Goal: Information Seeking & Learning: Learn about a topic

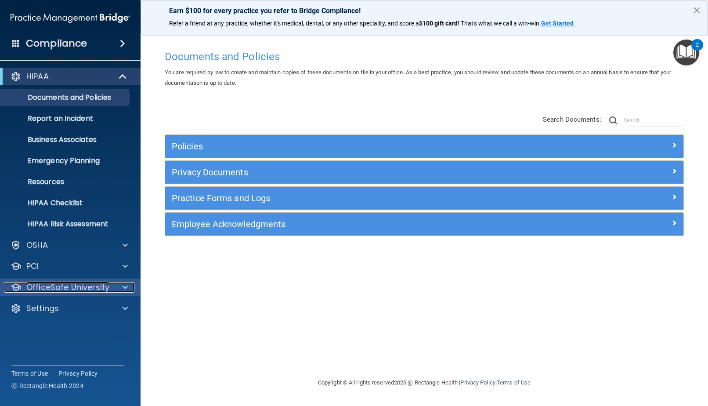
click at [102, 285] on p "OfficeSafe University" at bounding box center [67, 287] width 83 height 11
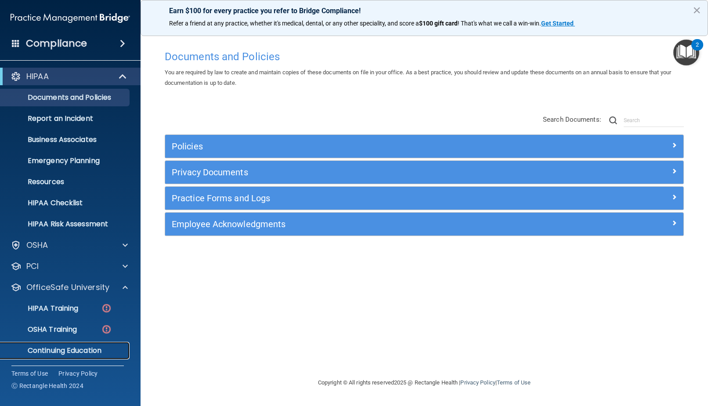
click at [84, 347] on p "Continuing Education" at bounding box center [66, 350] width 120 height 9
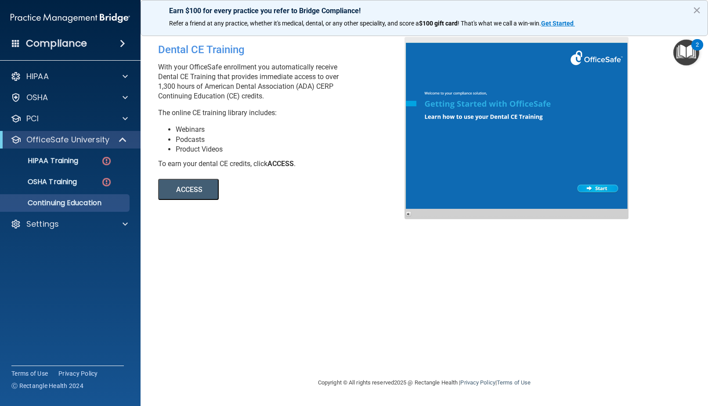
click at [195, 195] on button "ACCESS" at bounding box center [188, 189] width 61 height 21
click at [86, 162] on div "HIPAA Training" at bounding box center [66, 160] width 120 height 9
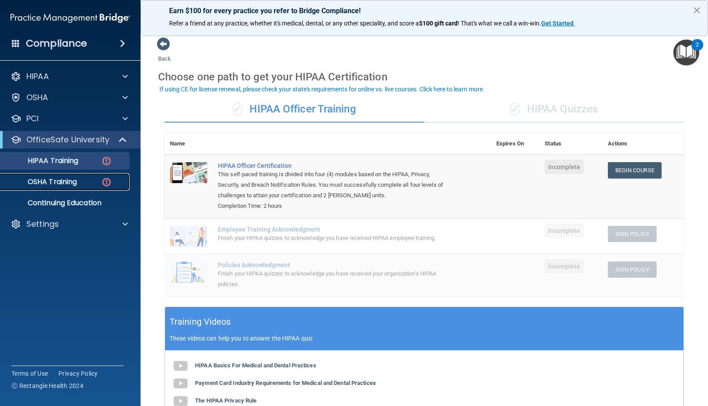
click at [73, 181] on p "OSHA Training" at bounding box center [41, 181] width 71 height 9
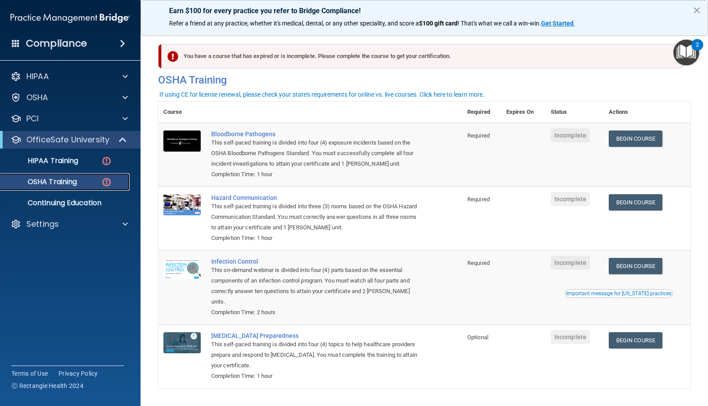
scroll to position [0, 0]
click at [638, 138] on link "Begin Course" at bounding box center [636, 138] width 54 height 16
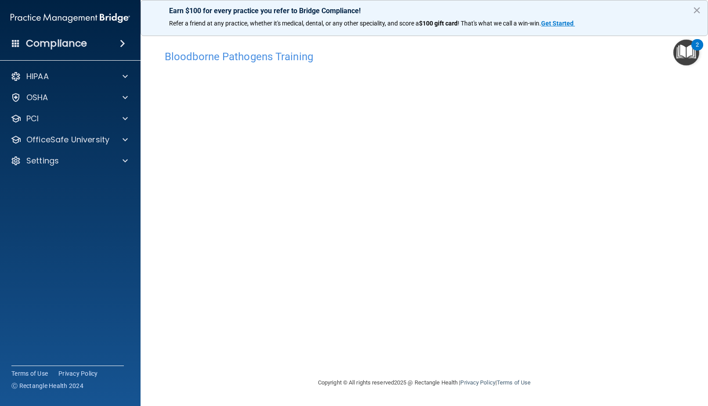
click at [70, 47] on h4 "Compliance" at bounding box center [56, 43] width 61 height 12
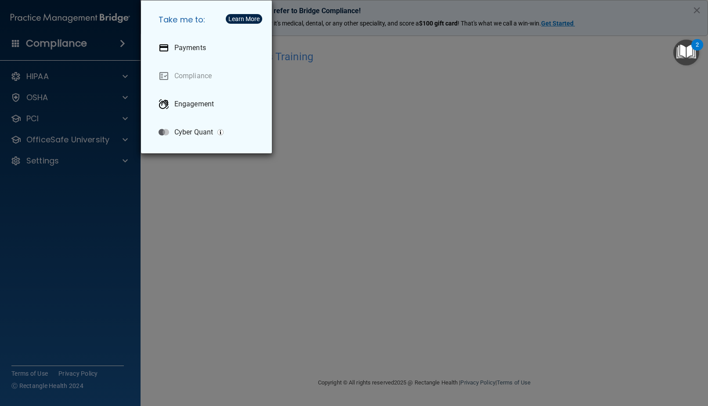
click at [70, 49] on div "Take me to: Payments Compliance Engagement Cyber Quant" at bounding box center [354, 203] width 708 height 406
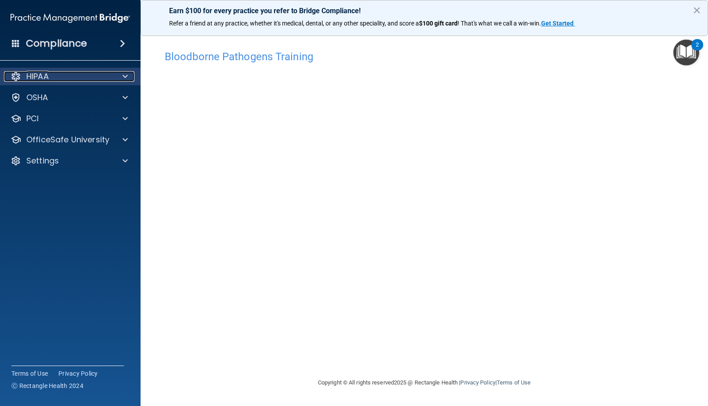
click at [56, 76] on div "HIPAA" at bounding box center [58, 76] width 109 height 11
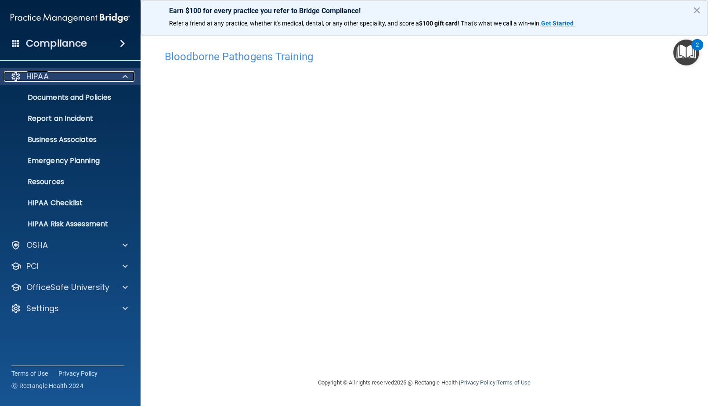
click at [56, 76] on div "HIPAA" at bounding box center [58, 76] width 109 height 11
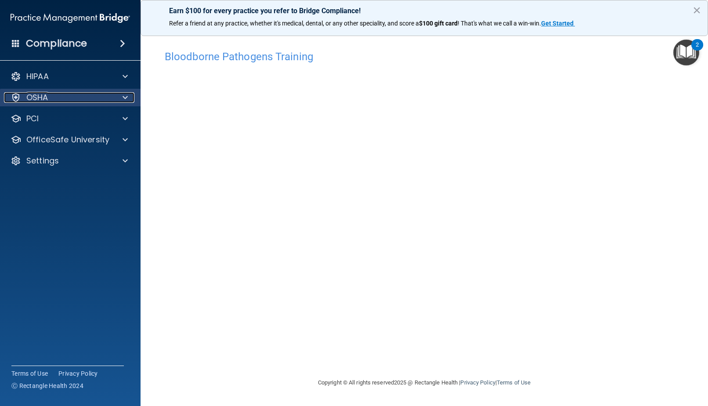
click at [44, 94] on p "OSHA" at bounding box center [37, 97] width 22 height 11
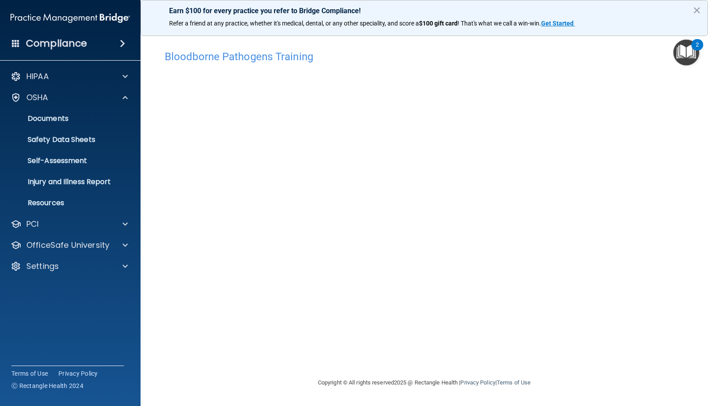
click at [125, 46] on span at bounding box center [122, 43] width 5 height 11
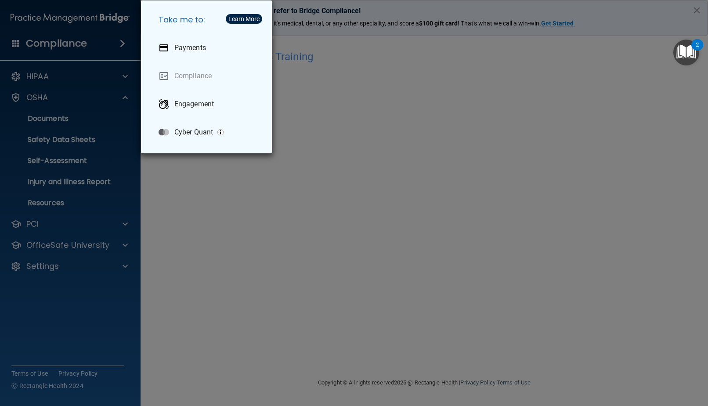
click at [126, 46] on div "Take me to: Payments Compliance Engagement Cyber Quant" at bounding box center [354, 203] width 708 height 406
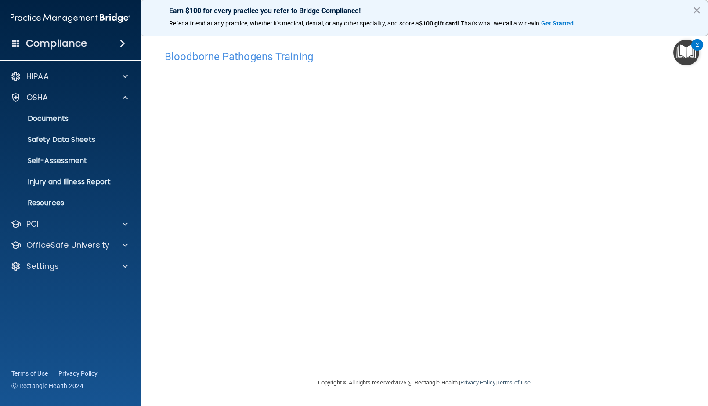
click at [692, 51] on img "Open Resource Center, 2 new notifications" at bounding box center [686, 53] width 26 height 26
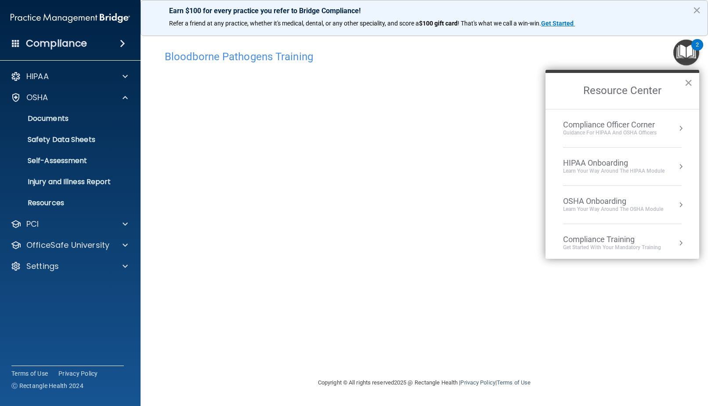
click at [688, 78] on button "×" at bounding box center [688, 83] width 8 height 14
